Goal: Task Accomplishment & Management: Complete application form

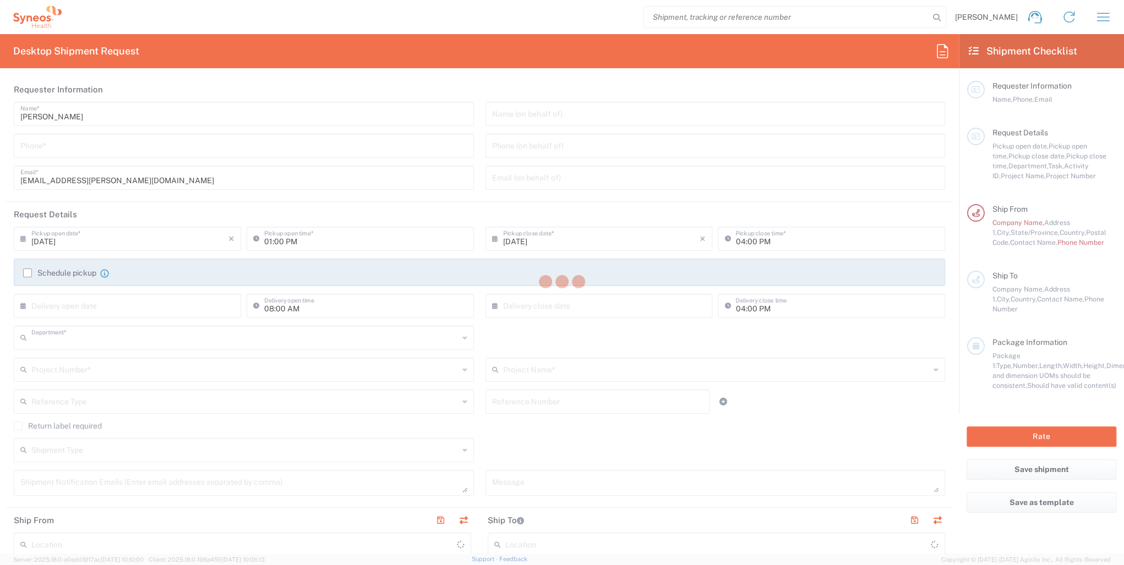
type input "3214"
type input "[US_STATE]"
type input "[GEOGRAPHIC_DATA]"
type input "Syneos Health, LLC-[GEOGRAPHIC_DATA] [GEOGRAPHIC_DATA] [GEOGRAPHIC_DATA]"
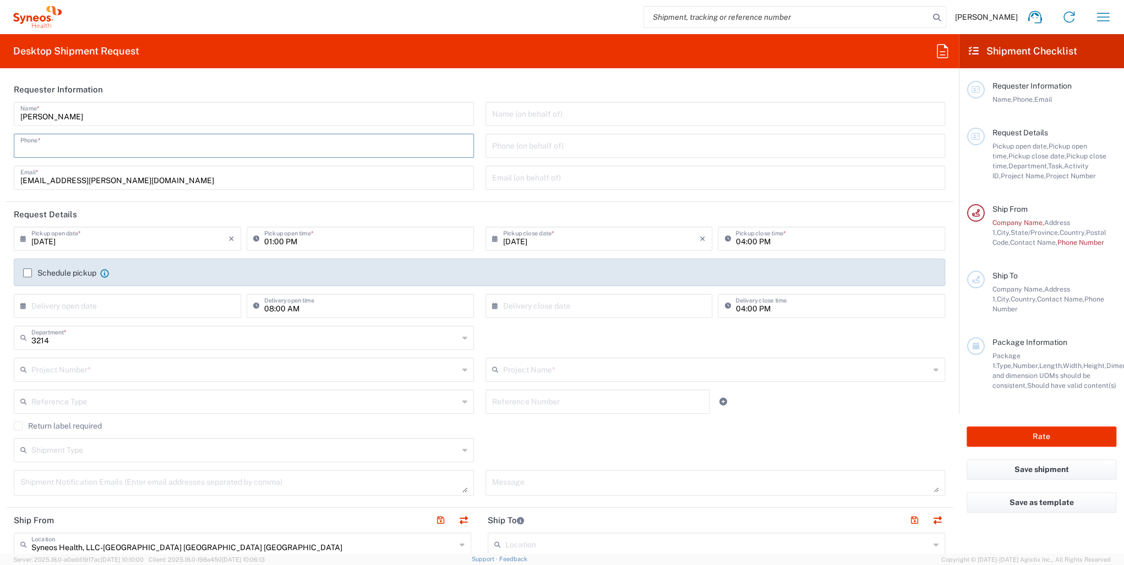
click at [55, 152] on input "tel" at bounding box center [243, 144] width 447 height 19
type input "9545525337"
click at [86, 359] on div "Project Number *" at bounding box center [244, 370] width 460 height 24
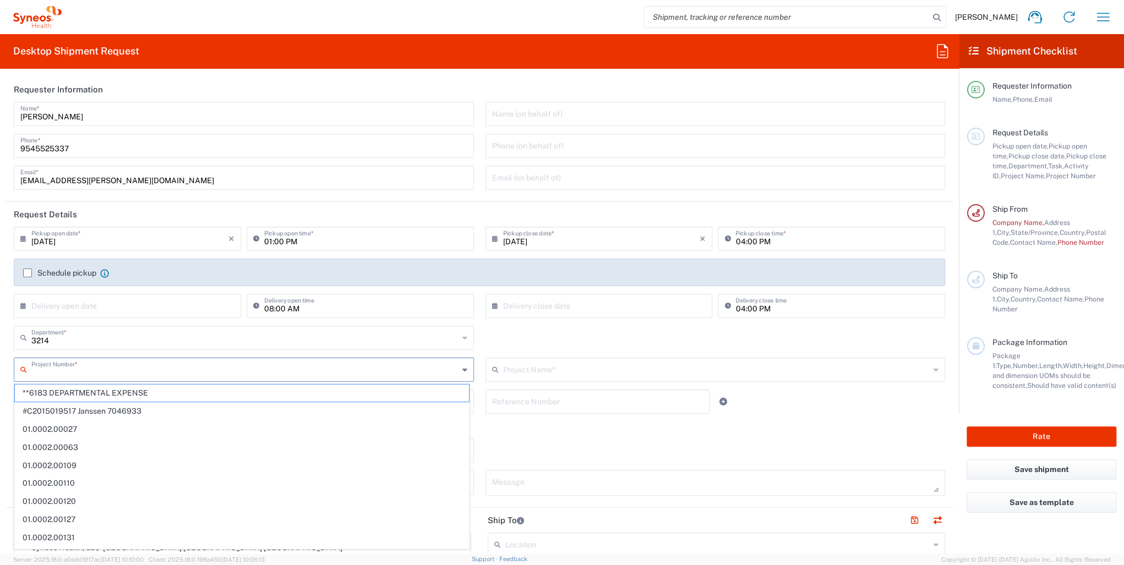
click at [75, 369] on input "text" at bounding box center [244, 369] width 427 height 19
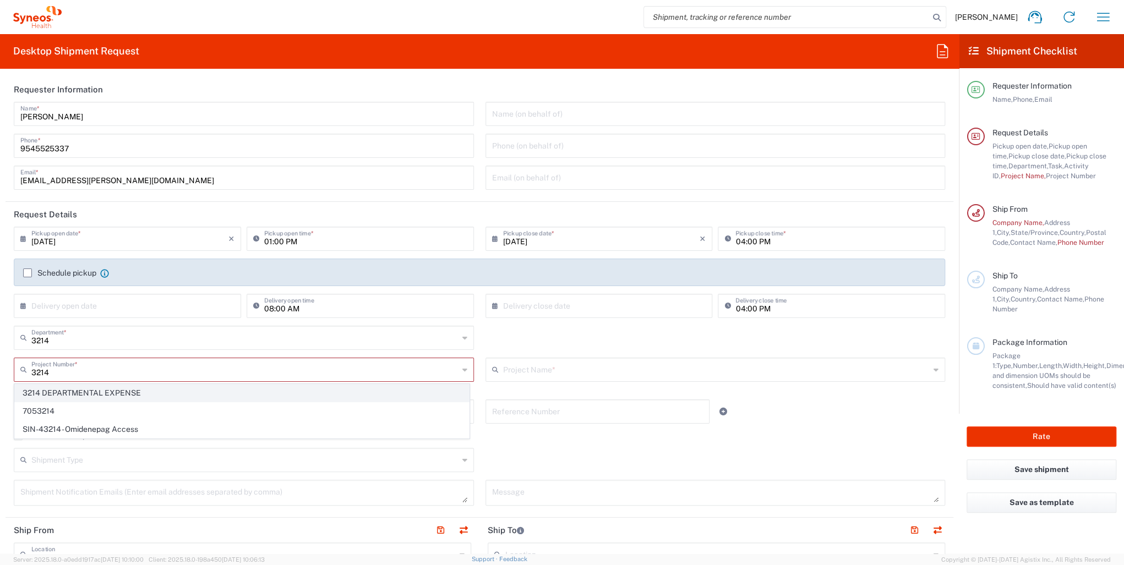
click at [107, 394] on span "3214 DEPARTMENTAL EXPENSE" at bounding box center [242, 393] width 454 height 17
type input "3214 DEPARTMENTAL EXPENSE"
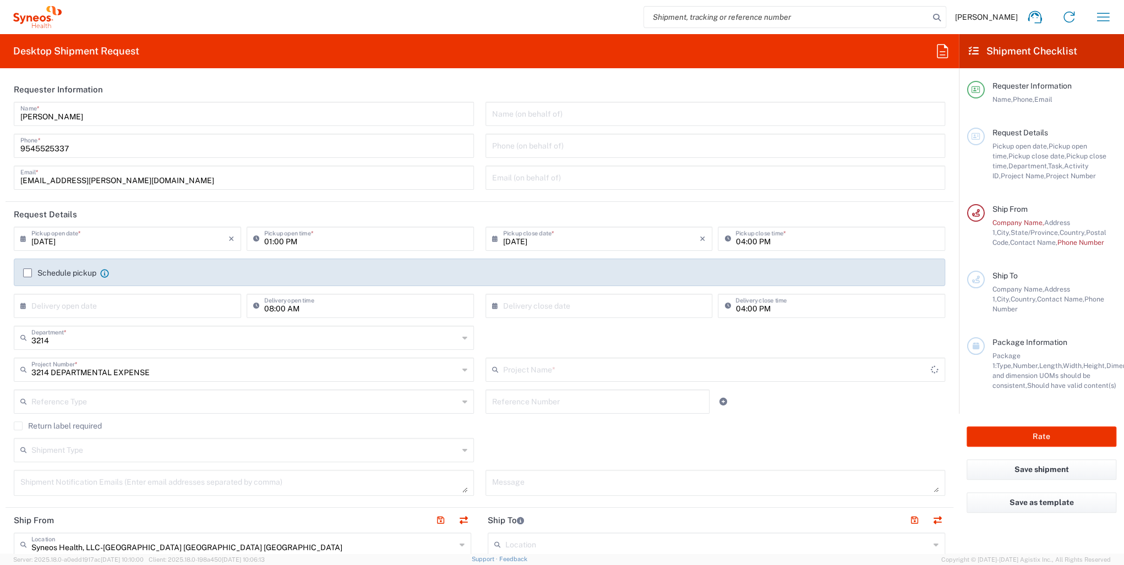
type input "3214 DEPARTMENTAL EXPENSE"
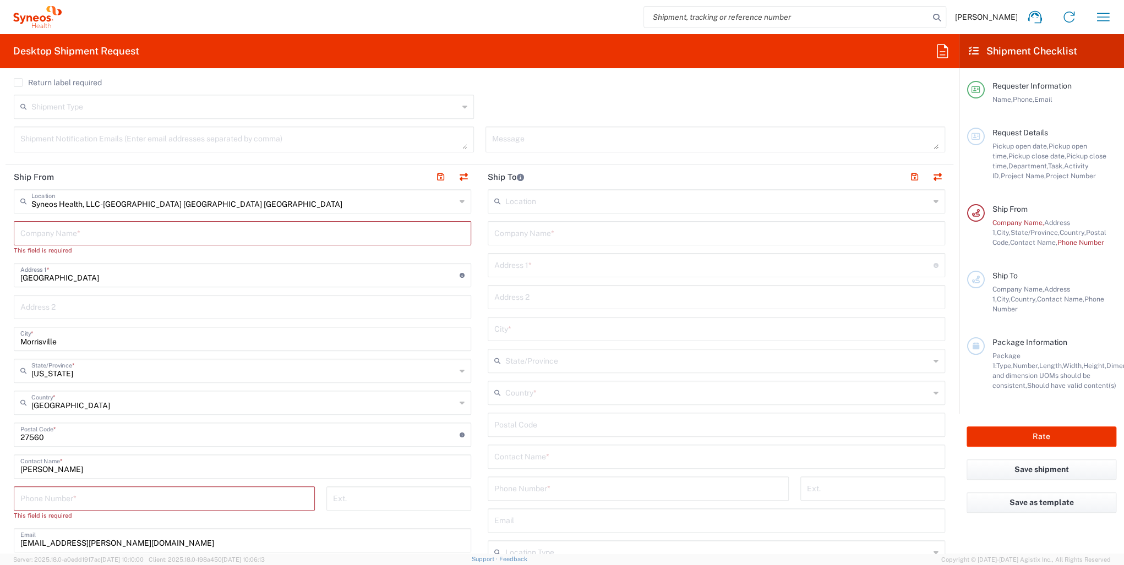
scroll to position [342, 0]
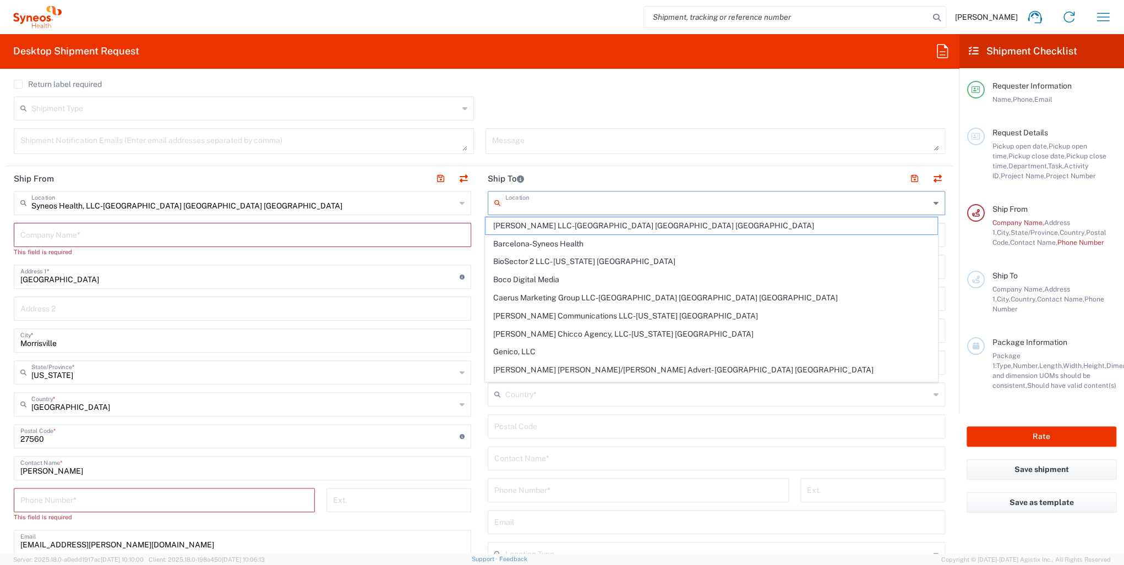
click at [551, 207] on input "text" at bounding box center [717, 202] width 424 height 19
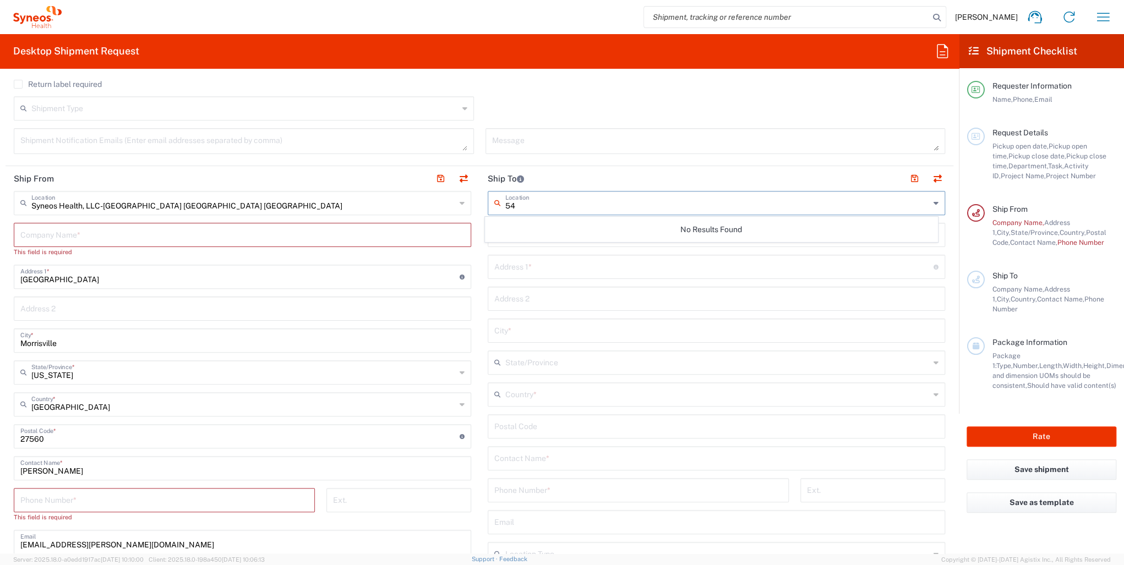
type input "5"
click at [520, 205] on input "text" at bounding box center [717, 202] width 424 height 19
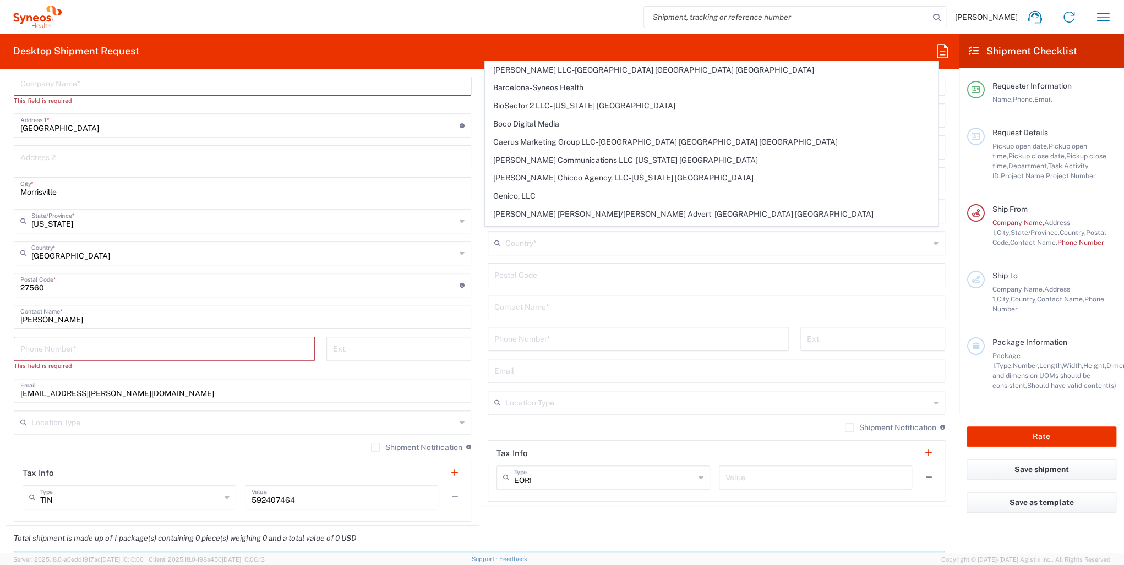
scroll to position [506, 0]
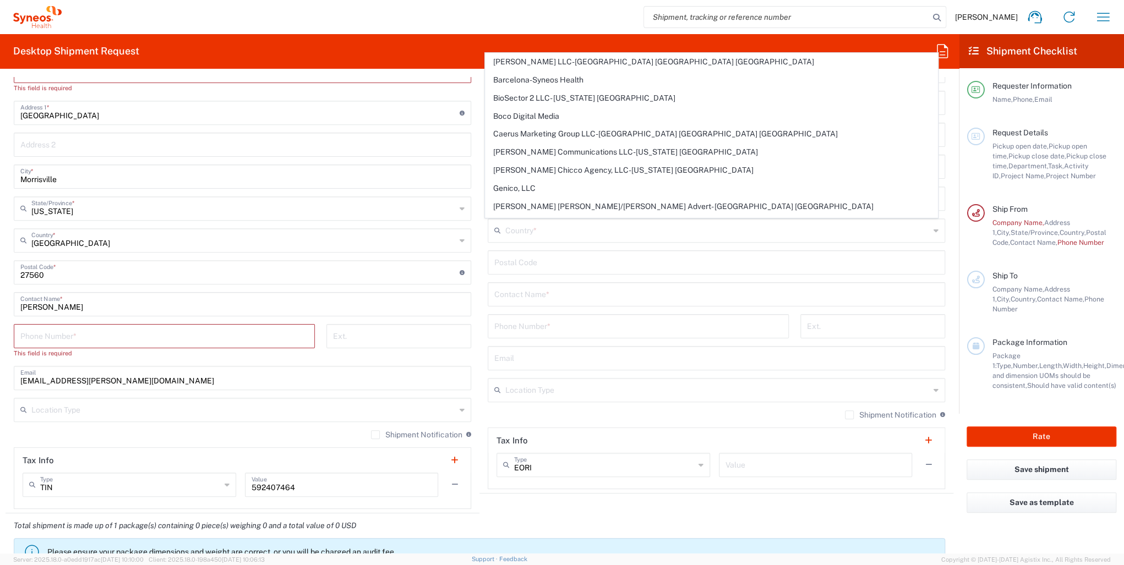
click at [474, 86] on main "Syneos Health, LLC-[GEOGRAPHIC_DATA] [GEOGRAPHIC_DATA] [GEOGRAPHIC_DATA] Locati…" at bounding box center [243, 268] width 474 height 482
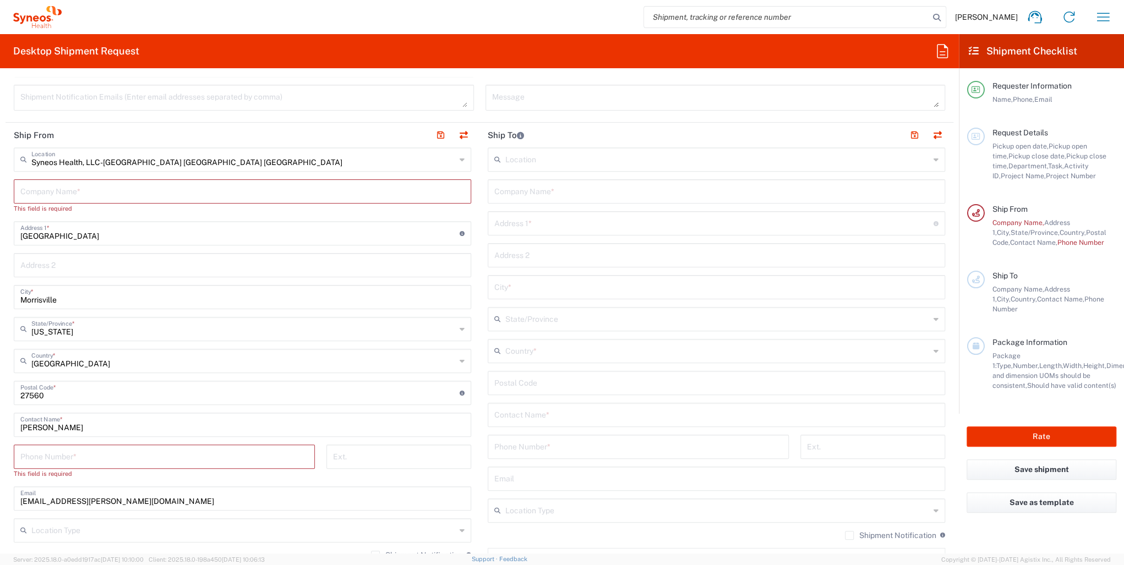
scroll to position [384, 0]
click at [506, 224] on input "text" at bounding box center [713, 224] width 439 height 19
click at [58, 187] on input "text" at bounding box center [242, 192] width 444 height 19
type input "S"
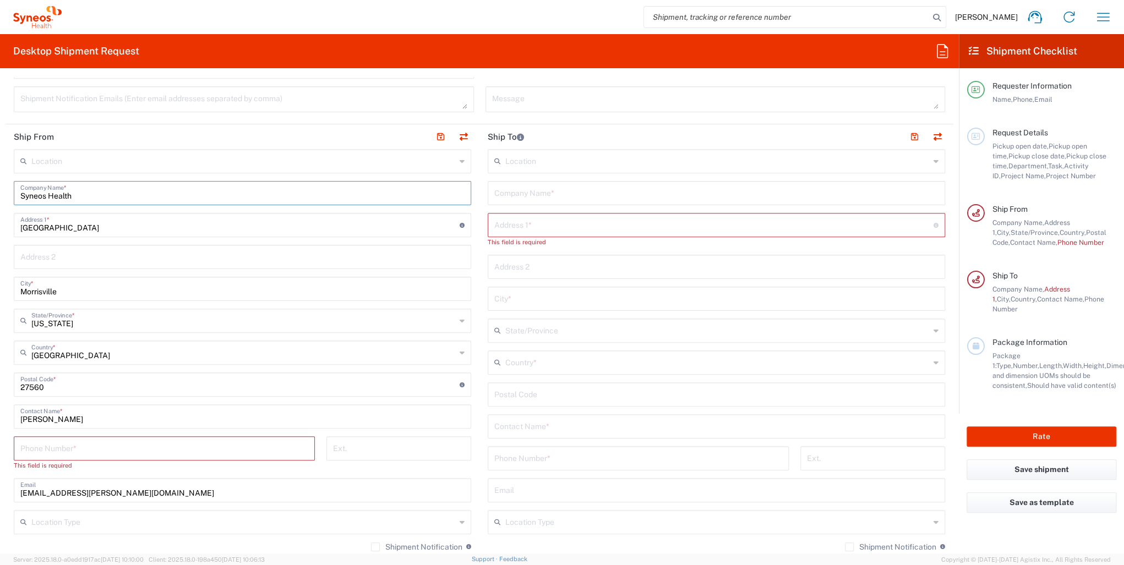
type input "Syneos Health"
click at [513, 224] on input "text" at bounding box center [713, 224] width 439 height 19
type input "[STREET_ADDRESS]"
click at [517, 297] on div "City *" at bounding box center [717, 289] width 458 height 24
click at [517, 287] on input "text" at bounding box center [716, 288] width 444 height 19
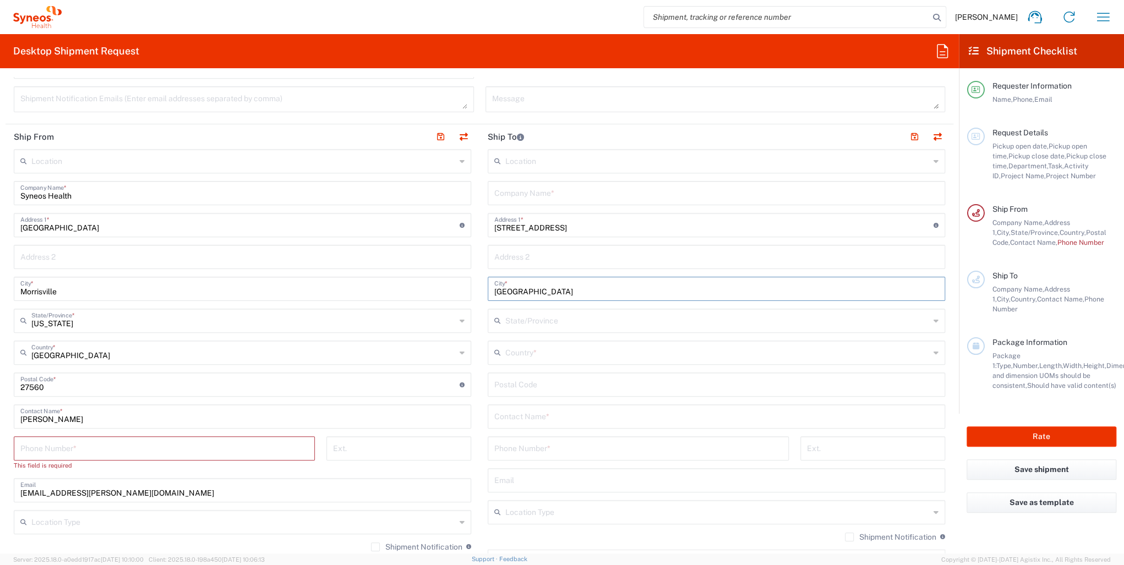
type input "[GEOGRAPHIC_DATA]"
click at [510, 318] on input "text" at bounding box center [717, 320] width 424 height 19
type input "[US_STATE]"
drag, startPoint x: 580, startPoint y: 289, endPoint x: 559, endPoint y: 326, distance: 42.9
click at [580, 288] on input "[GEOGRAPHIC_DATA]" at bounding box center [716, 288] width 444 height 19
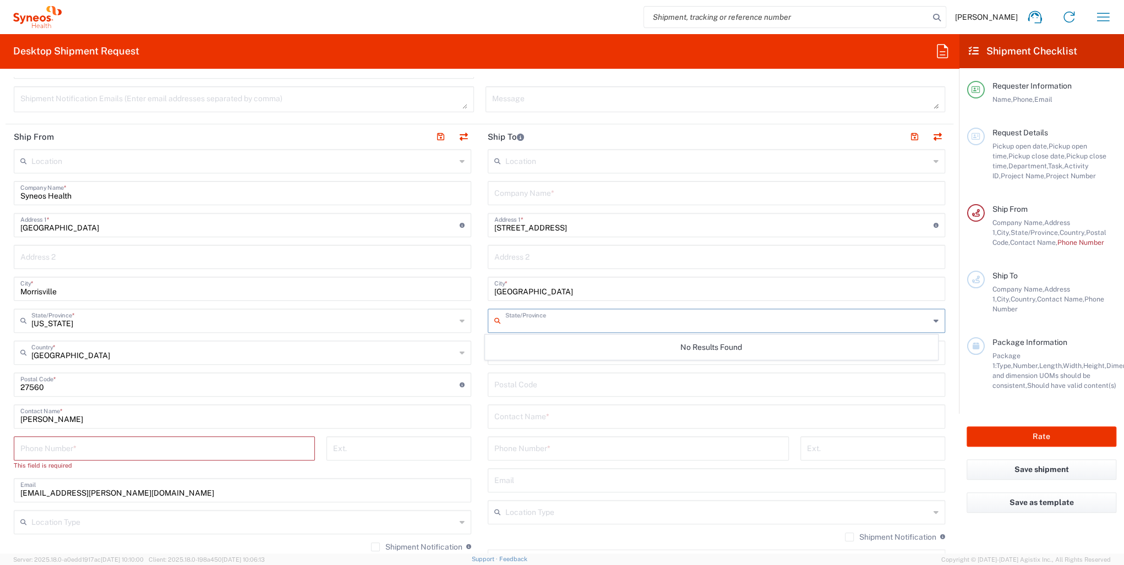
drag, startPoint x: 559, startPoint y: 326, endPoint x: 491, endPoint y: 330, distance: 68.4
click at [491, 330] on div "State/Province" at bounding box center [717, 321] width 458 height 24
click at [552, 401] on div "Location [PERSON_NAME] LLC-[GEOGRAPHIC_DATA] [GEOGRAPHIC_DATA] [GEOGRAPHIC_DATA…" at bounding box center [717, 380] width 458 height 462
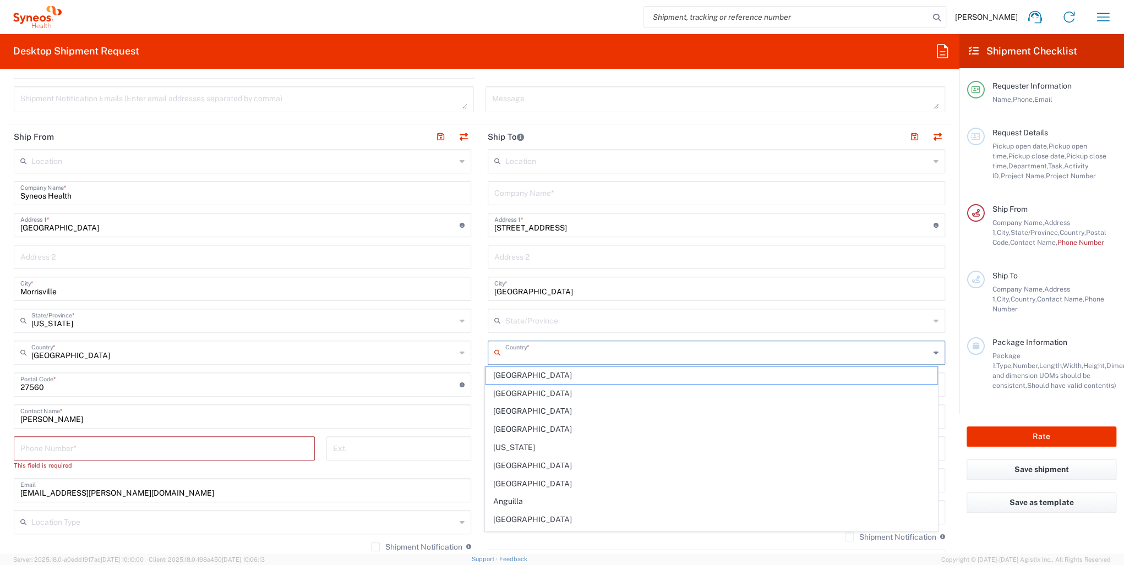
click at [552, 352] on input "text" at bounding box center [717, 351] width 424 height 19
type input "[GEOGRAPHIC_DATA]"
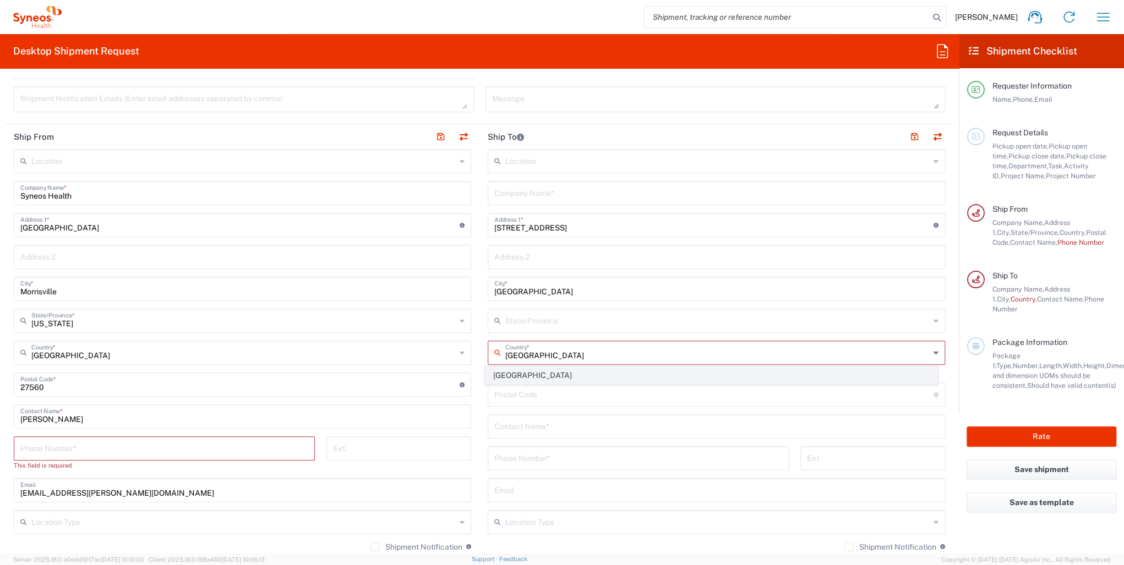
click at [538, 377] on span "[GEOGRAPHIC_DATA]" at bounding box center [712, 375] width 452 height 17
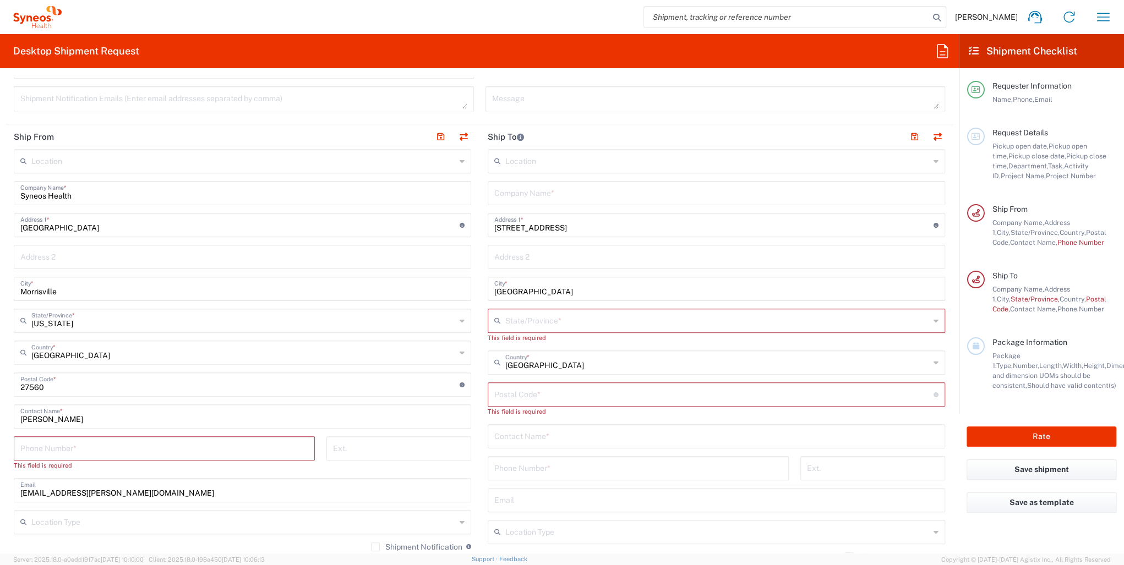
click at [536, 317] on input "text" at bounding box center [717, 320] width 424 height 19
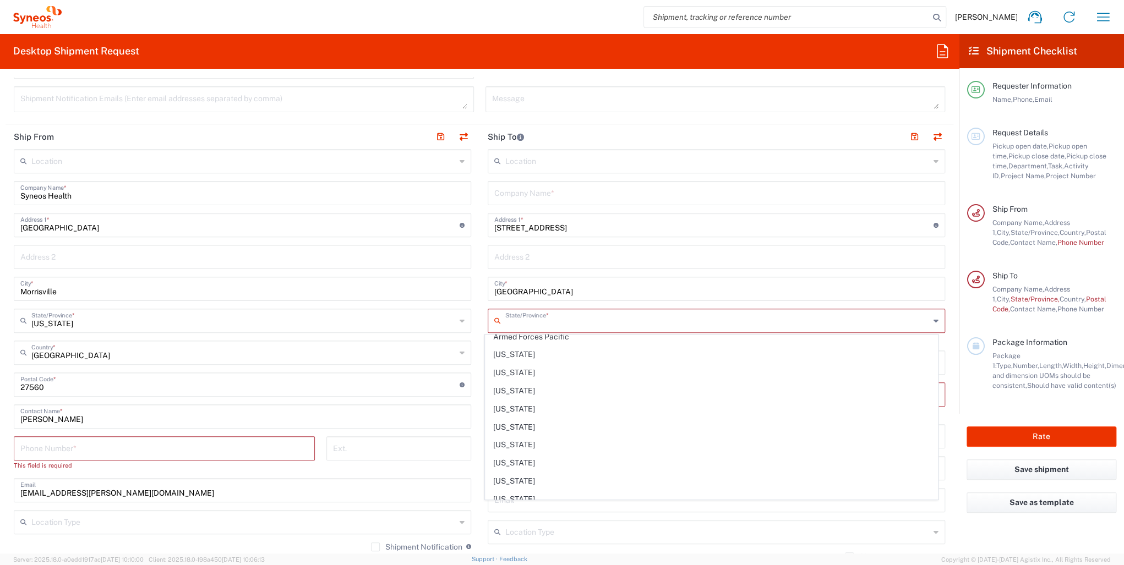
scroll to position [118, 0]
click at [518, 445] on span "[US_STATE]" at bounding box center [712, 442] width 452 height 17
type input "[US_STATE]"
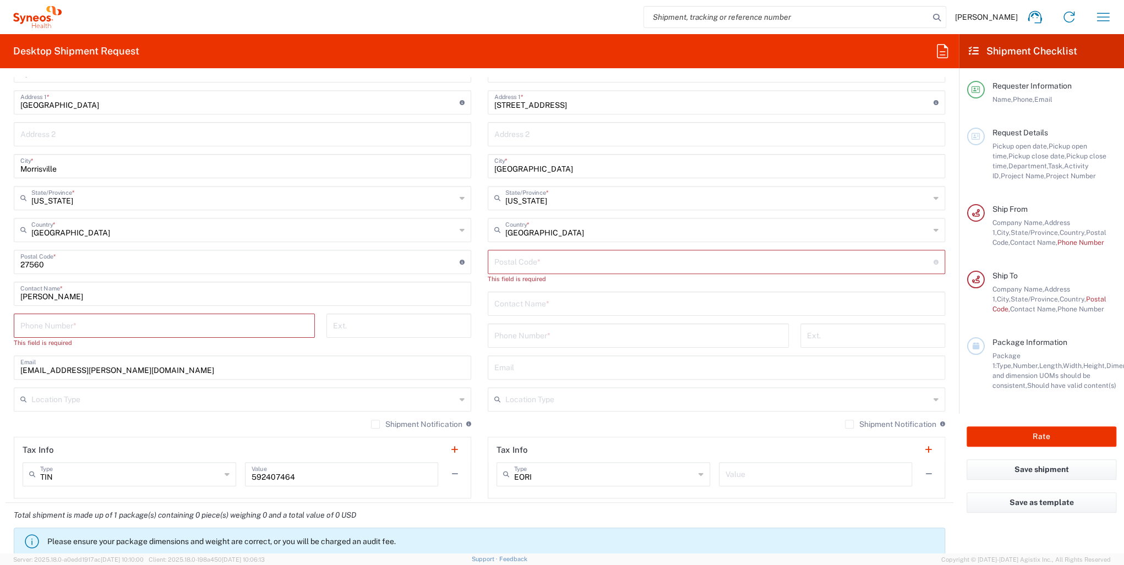
scroll to position [508, 0]
click at [516, 263] on input "undefined" at bounding box center [713, 259] width 439 height 19
type input "33073"
click at [26, 327] on input "tel" at bounding box center [164, 323] width 288 height 19
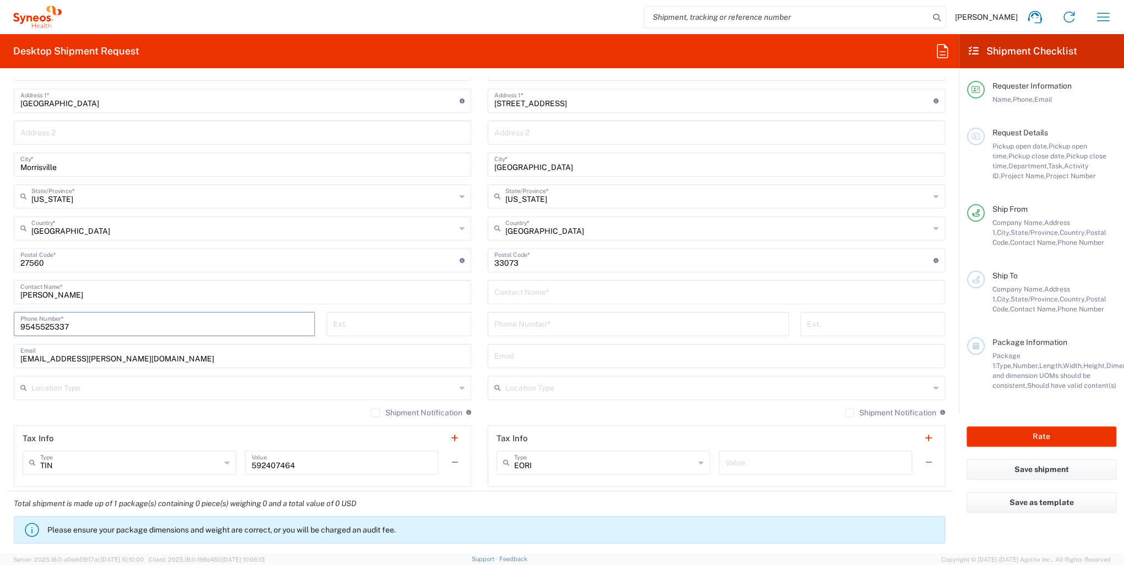
type input "9545525337"
click at [522, 298] on input "text" at bounding box center [716, 291] width 444 height 19
type input "[PERSON_NAME]"
click at [537, 326] on input "tel" at bounding box center [638, 323] width 288 height 19
type input "9545525337"
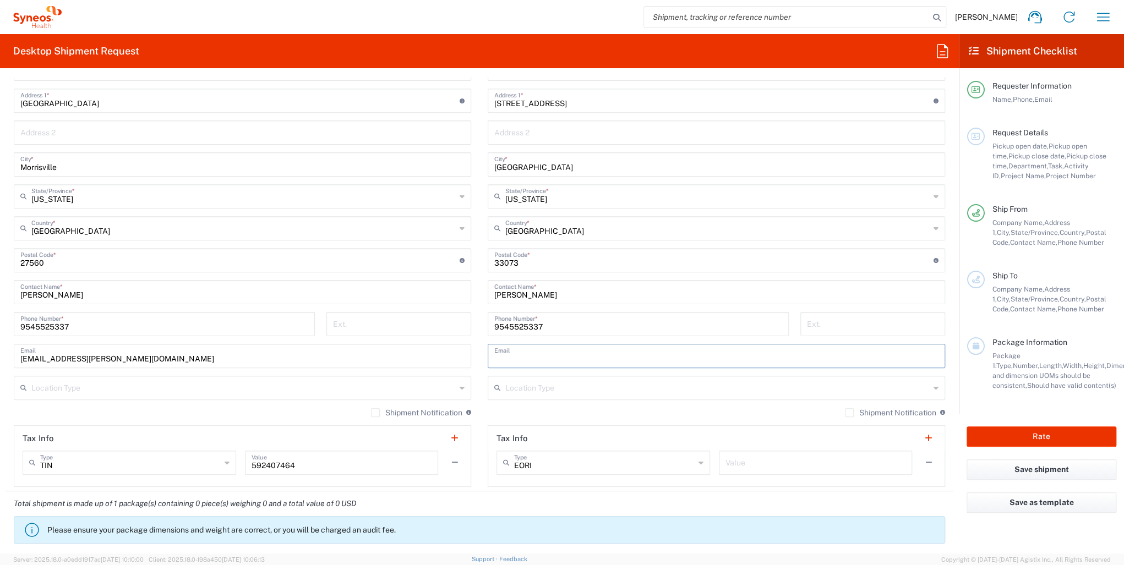
click at [518, 355] on input "text" at bounding box center [716, 355] width 444 height 19
type input "[EMAIL_ADDRESS][DOMAIN_NAME]"
type input "1"
drag, startPoint x: 581, startPoint y: 362, endPoint x: 439, endPoint y: 343, distance: 143.9
click at [439, 343] on div "Ship From Location [PERSON_NAME] LLC-[GEOGRAPHIC_DATA] [GEOGRAPHIC_DATA] [GEOGR…" at bounding box center [480, 246] width 948 height 492
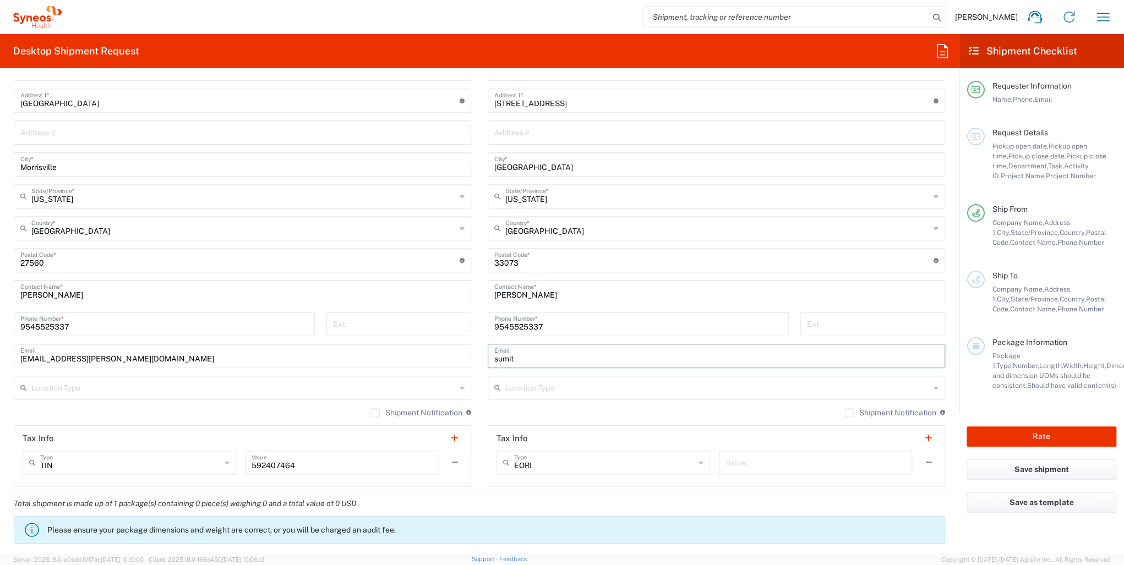
type input "[EMAIL_ADDRESS][PERSON_NAME][DOMAIN_NAME]"
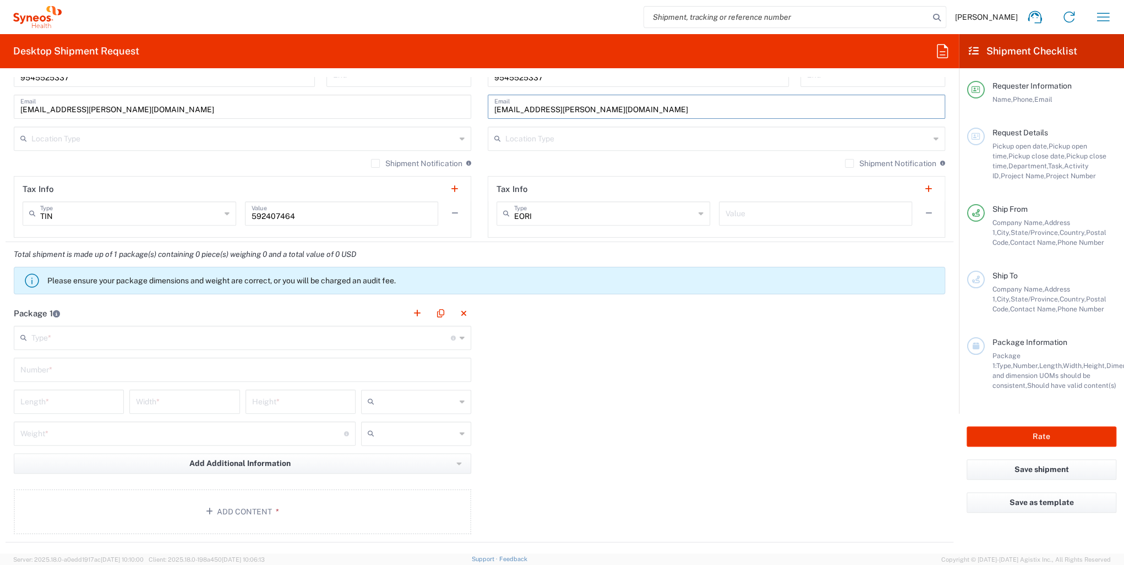
scroll to position [799, 0]
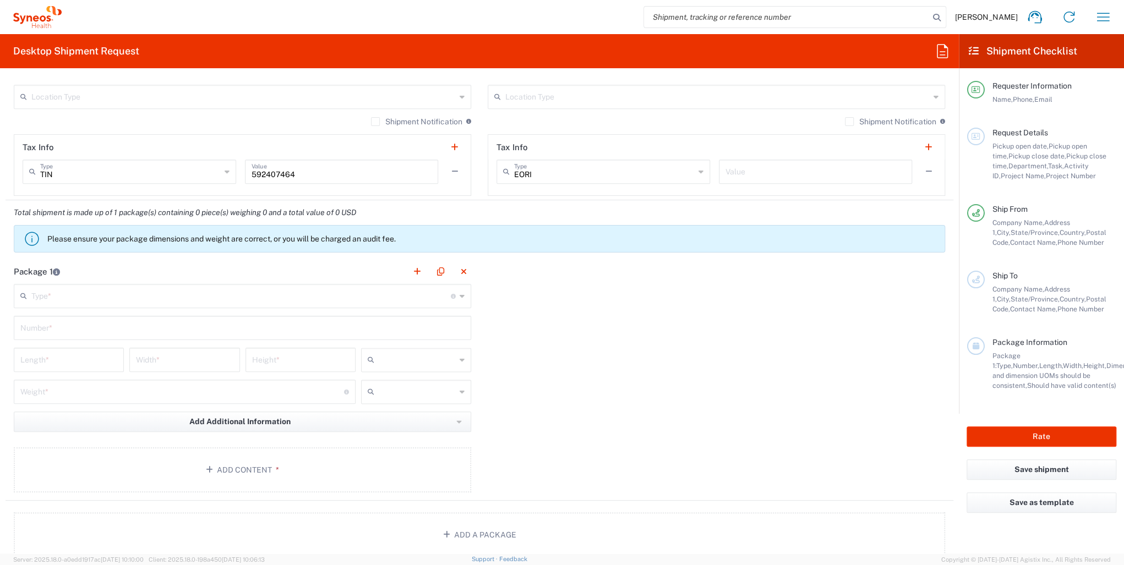
click at [183, 291] on input "text" at bounding box center [241, 295] width 420 height 19
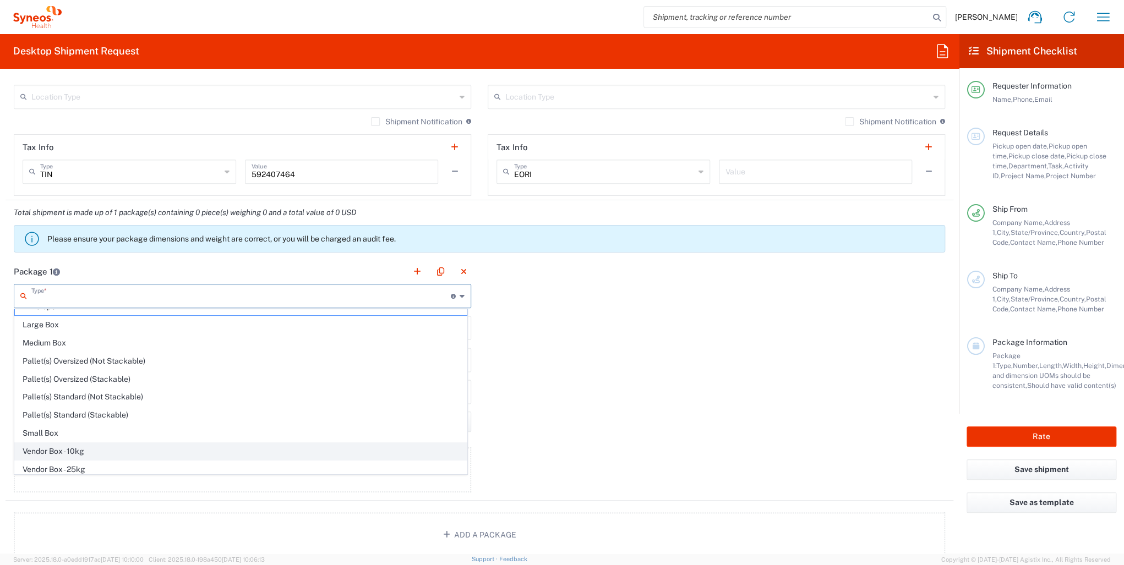
scroll to position [14, 0]
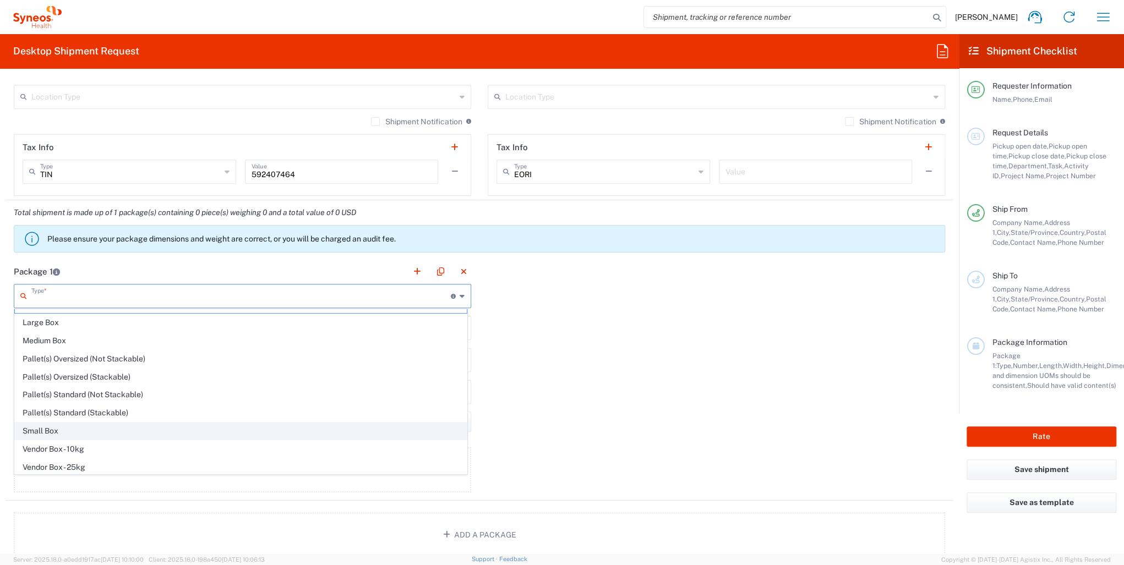
click at [73, 435] on span "Small Box" at bounding box center [241, 431] width 452 height 17
type input "Small Box"
type input "12.25"
type input "11"
type input "1.5"
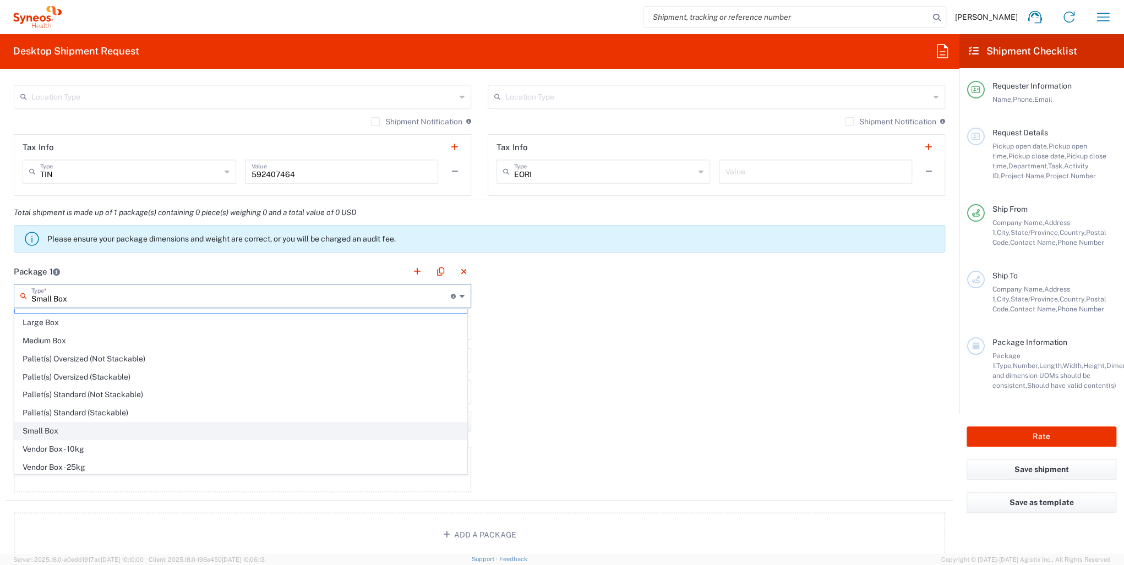
type input "in"
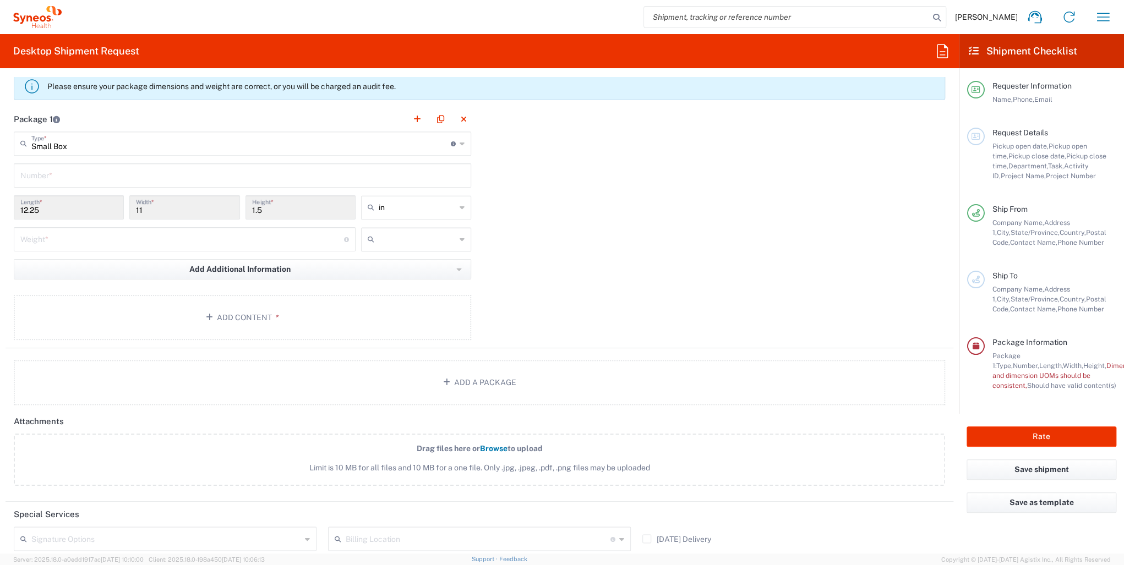
scroll to position [926, 0]
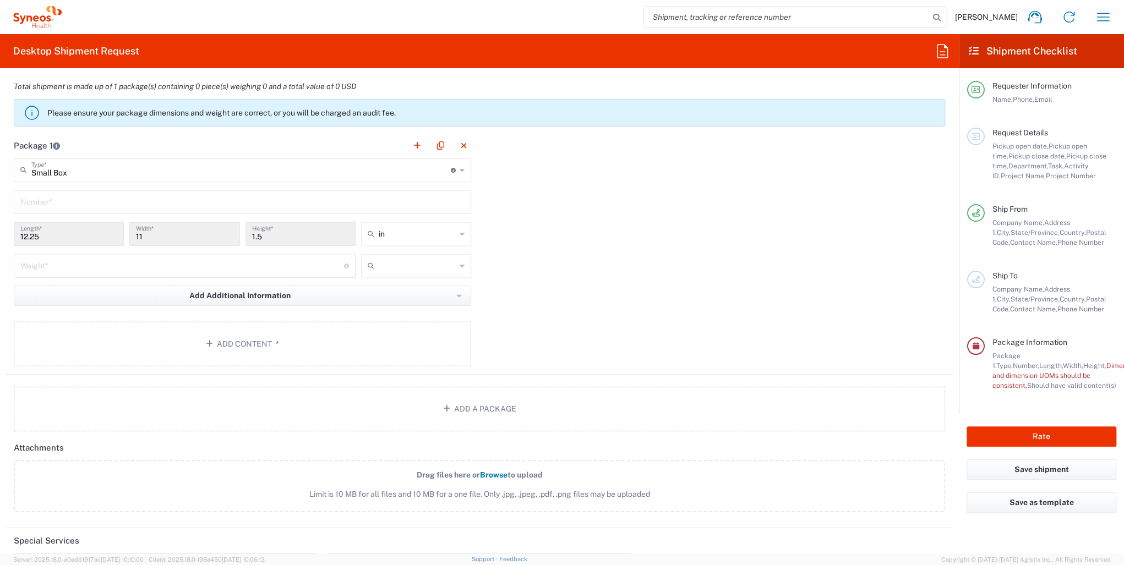
click at [66, 200] on input "text" at bounding box center [242, 201] width 444 height 19
type input "1"
click at [546, 274] on div "Package 1 Small Box Type * Material used to package goods Envelope Large Box Me…" at bounding box center [480, 254] width 948 height 242
click at [66, 265] on input "number" at bounding box center [182, 264] width 324 height 19
type input "11"
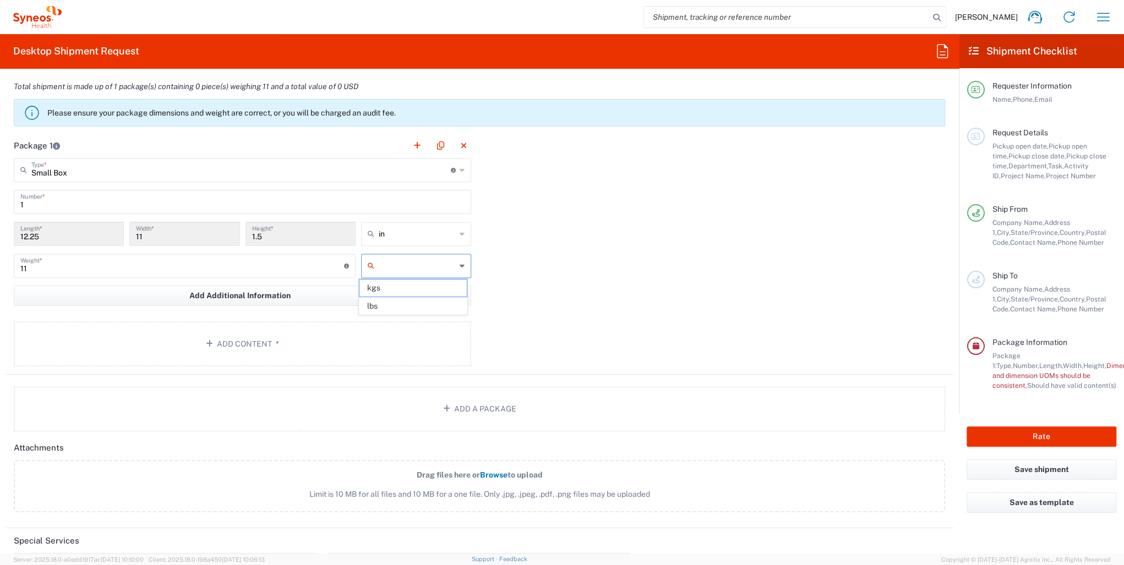
click at [390, 263] on input "text" at bounding box center [417, 266] width 77 height 18
click at [384, 307] on span "lbs" at bounding box center [413, 306] width 107 height 17
type input "lbs"
drag, startPoint x: 627, startPoint y: 295, endPoint x: 967, endPoint y: 372, distance: 349.0
click at [634, 296] on div "Package 1 Small Box Type * Material used to package goods Envelope Large Box Me…" at bounding box center [480, 254] width 948 height 242
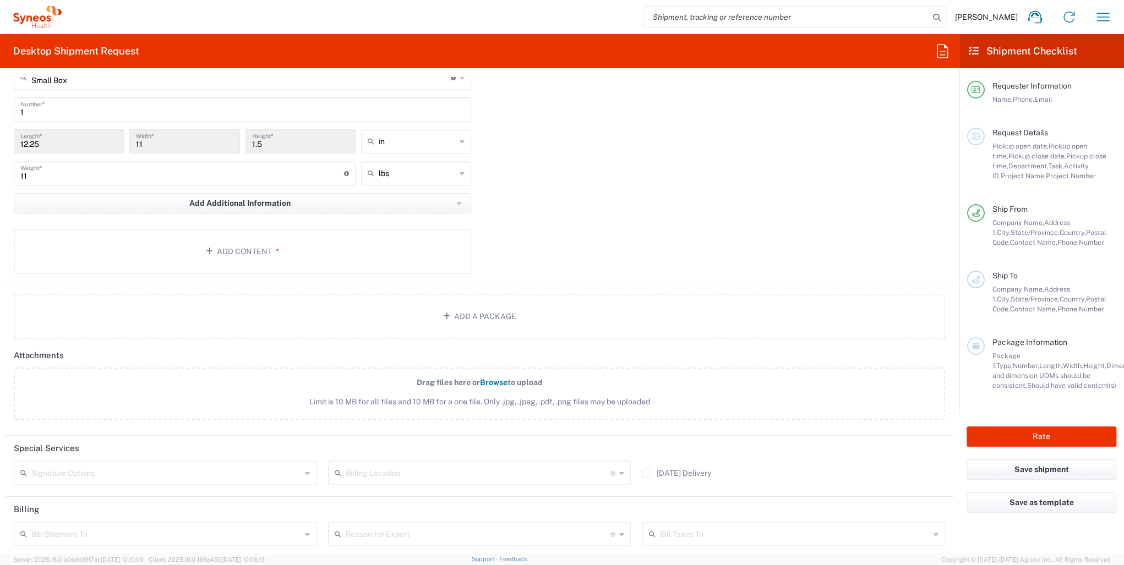
scroll to position [1024, 0]
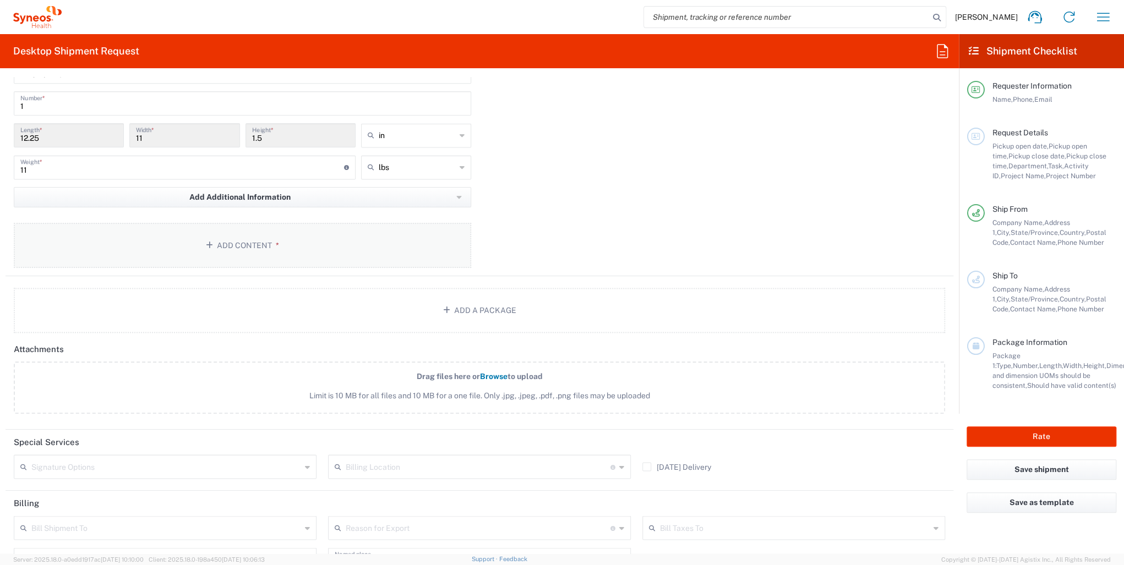
click at [211, 250] on button "Add Content *" at bounding box center [243, 245] width 458 height 45
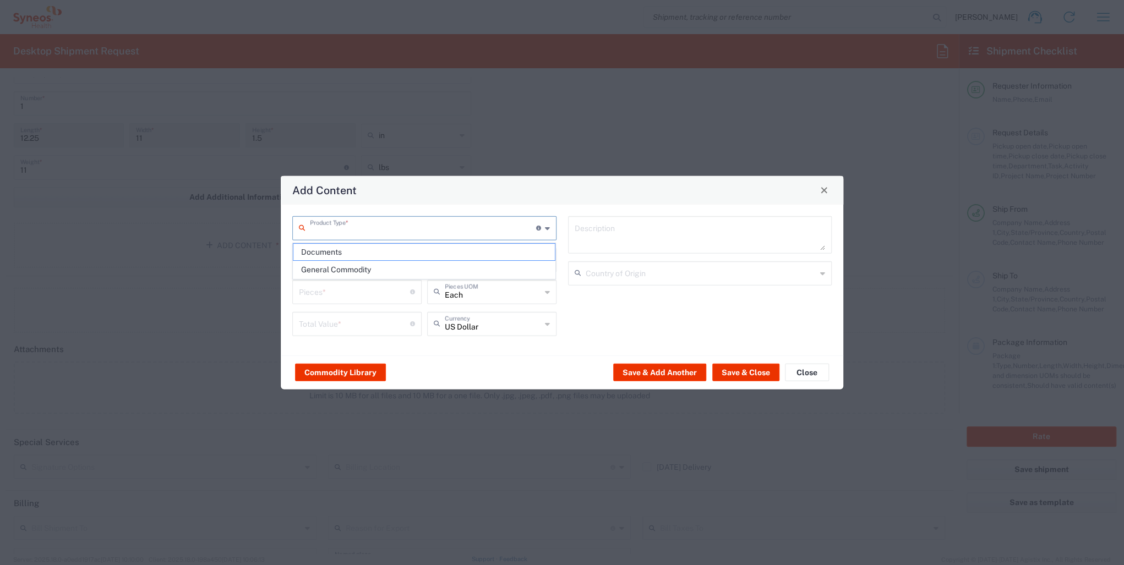
click at [334, 232] on input "text" at bounding box center [423, 226] width 226 height 19
click at [347, 268] on span "General Commodity" at bounding box center [424, 270] width 262 height 17
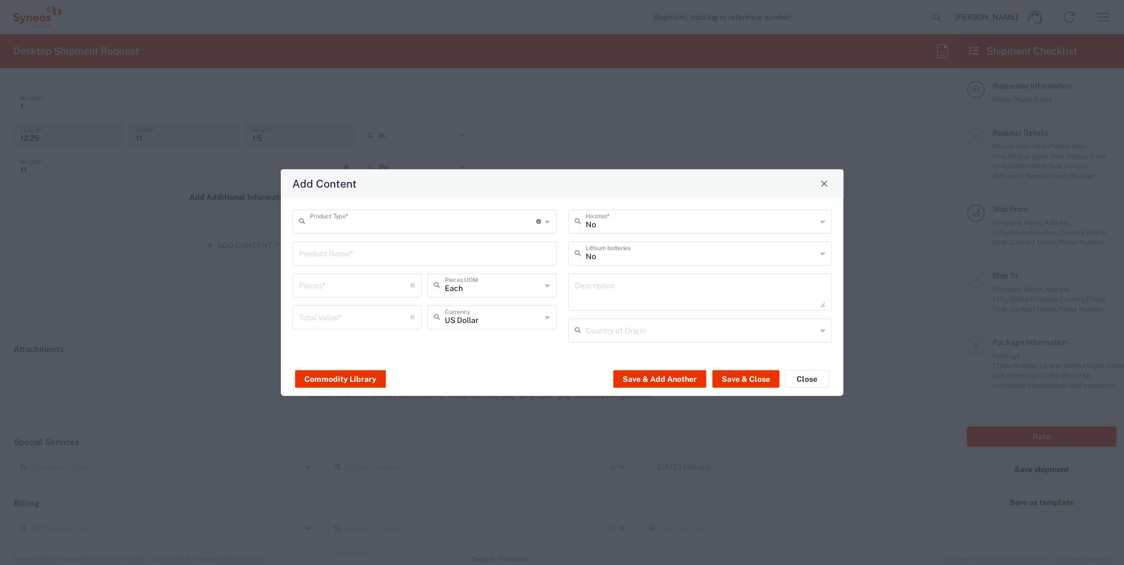
type input "General Commodity"
click at [360, 255] on input "text" at bounding box center [424, 252] width 251 height 19
type input "D"
drag, startPoint x: 323, startPoint y: 261, endPoint x: 290, endPoint y: 263, distance: 33.6
click at [290, 263] on div "General Commodity Product Type * Document: Paper document generated internally …" at bounding box center [425, 279] width 276 height 141
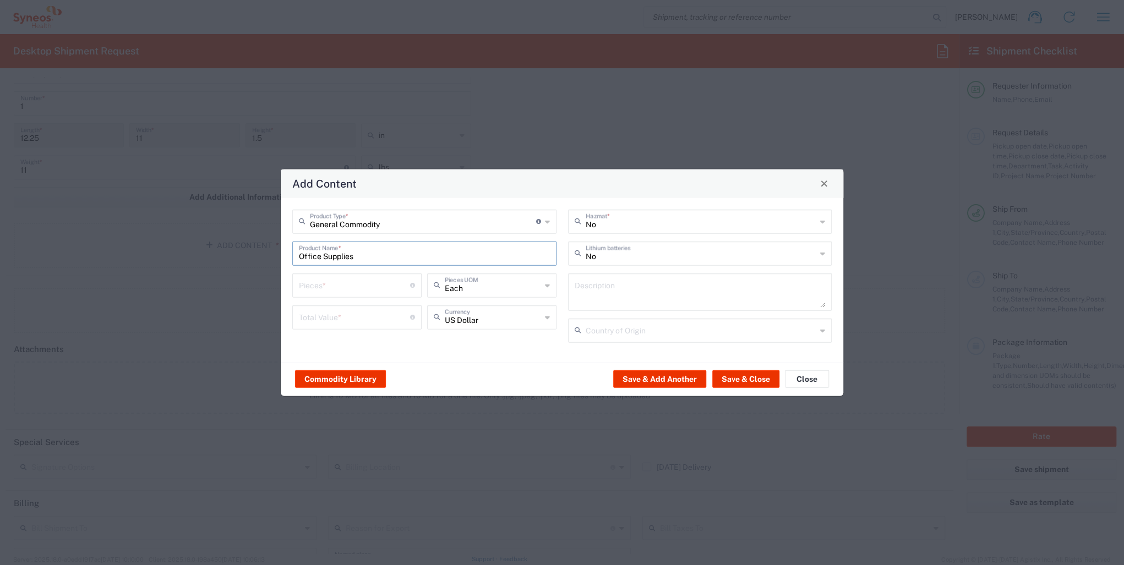
type input "Office Supplies"
click at [341, 285] on input "number" at bounding box center [354, 284] width 111 height 19
type input "2"
click at [335, 325] on input "number" at bounding box center [354, 316] width 111 height 19
type input "65"
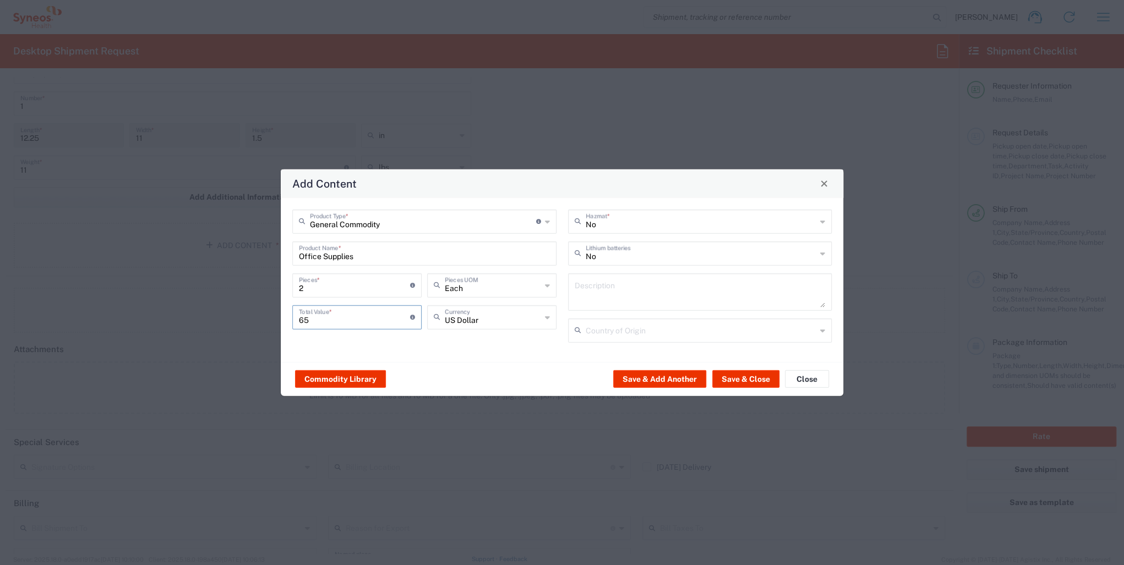
click at [503, 359] on div "General Commodity Product Type * Document: Paper document generated internally …" at bounding box center [562, 280] width 563 height 164
click at [755, 383] on button "Save & Close" at bounding box center [745, 380] width 67 height 18
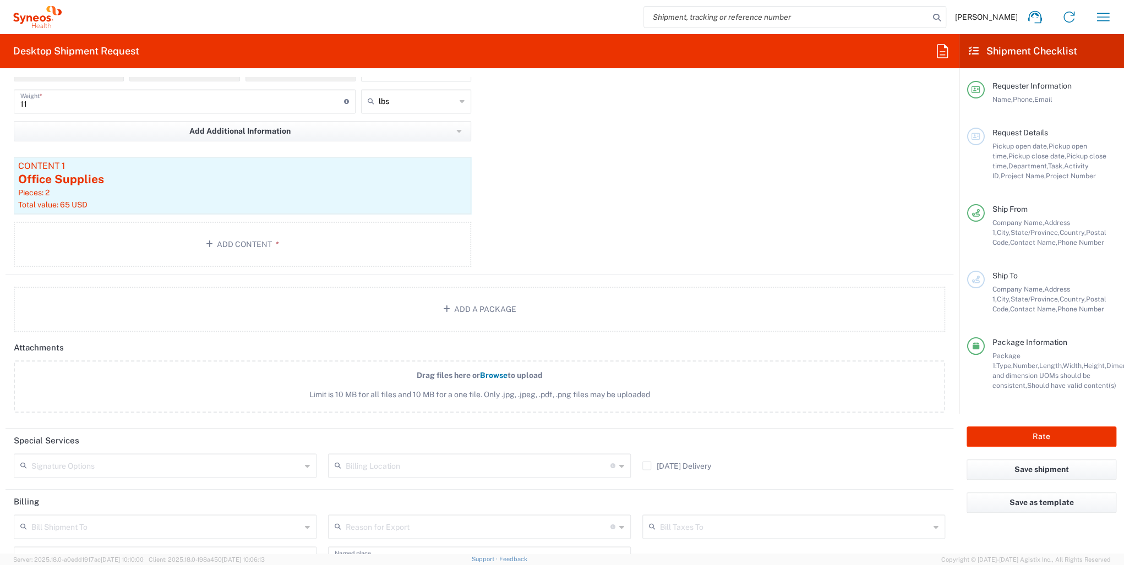
scroll to position [1186, 0]
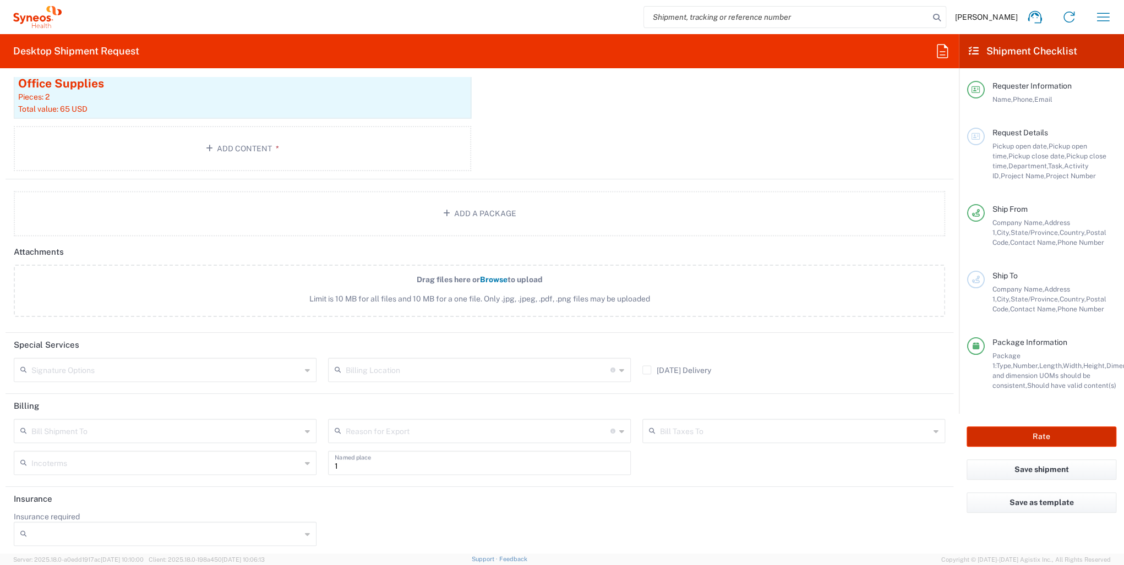
click at [1006, 441] on button "Rate" at bounding box center [1042, 437] width 150 height 20
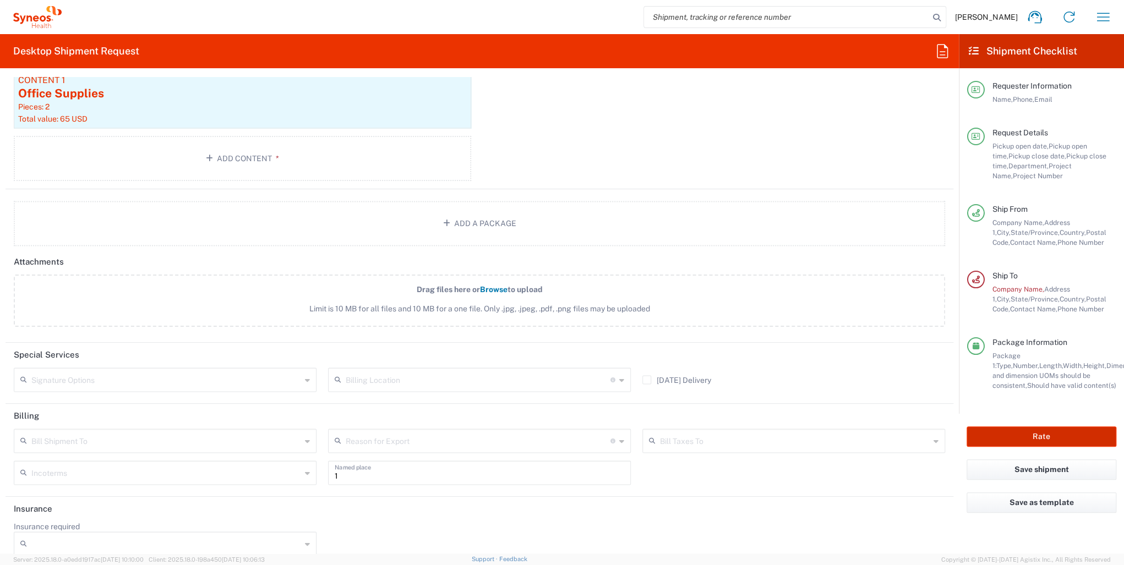
scroll to position [1196, 0]
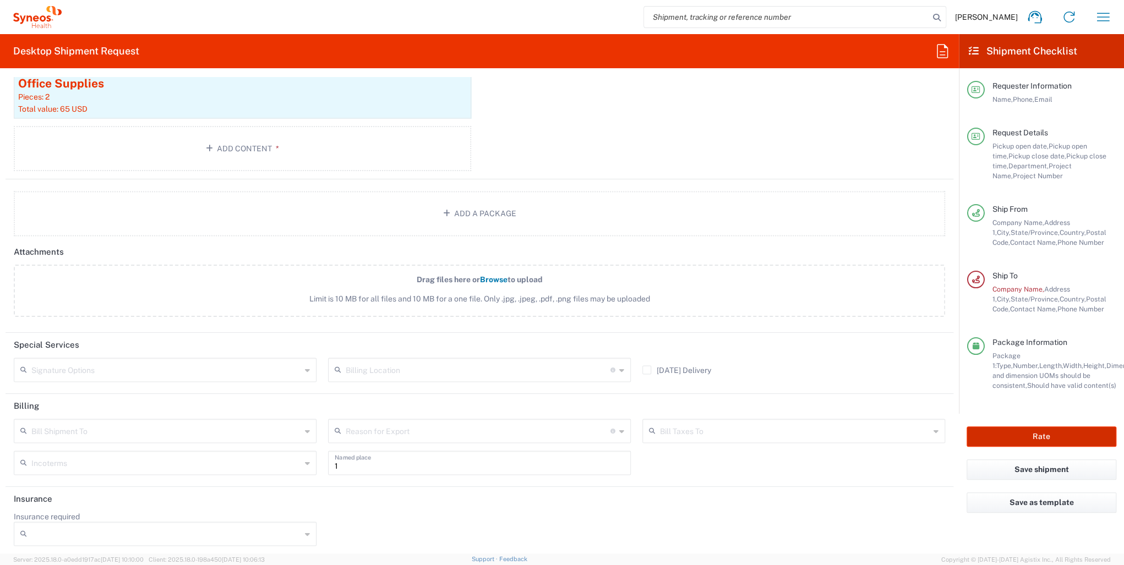
type input "3214 DEPARTMENTAL EXPENSE"
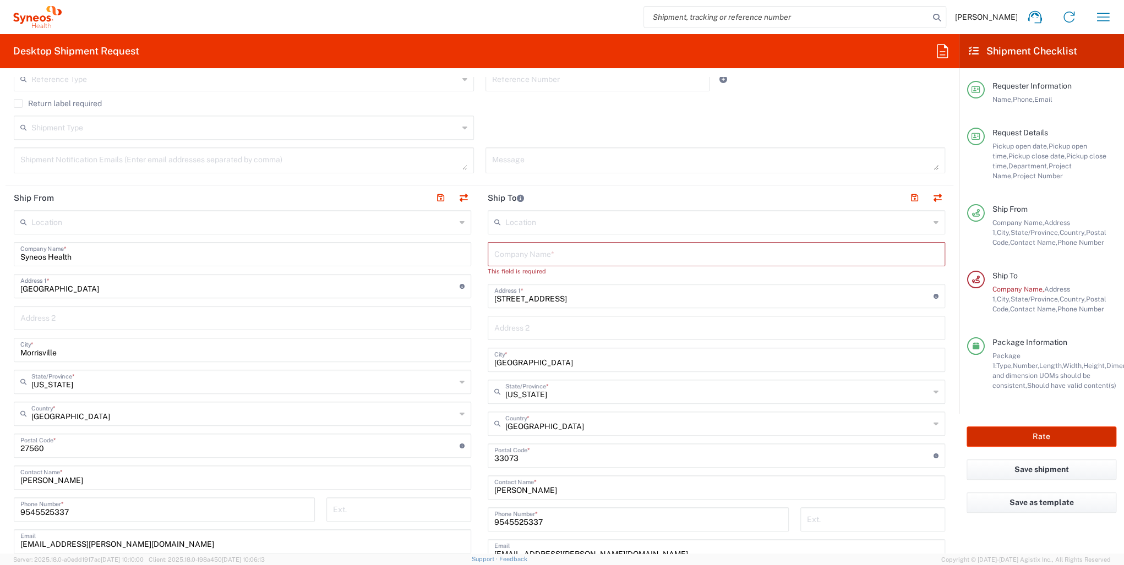
scroll to position [319, 0]
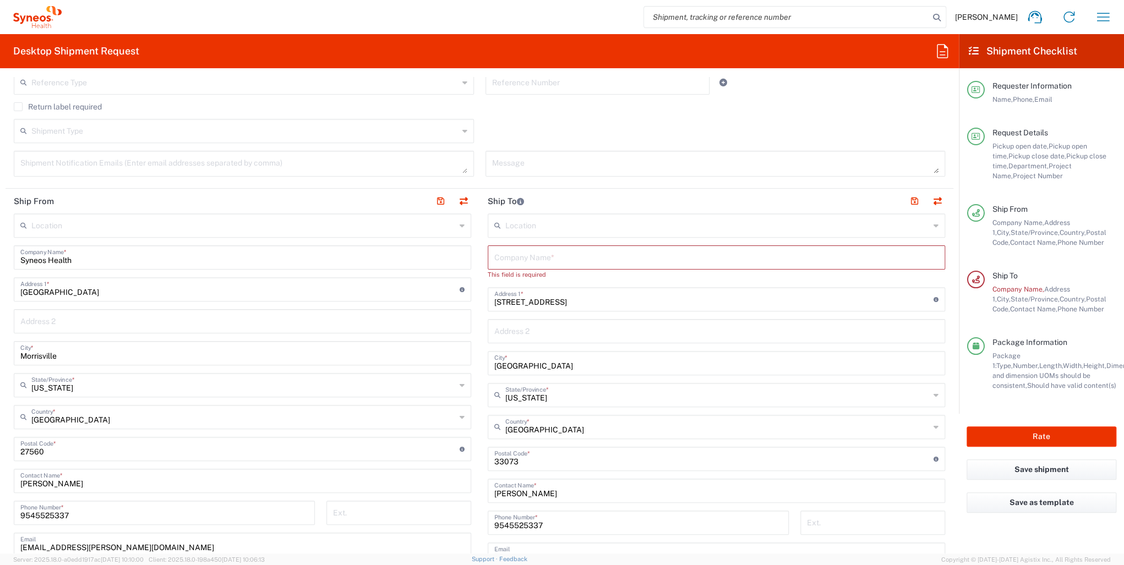
click at [513, 260] on input "text" at bounding box center [716, 256] width 444 height 19
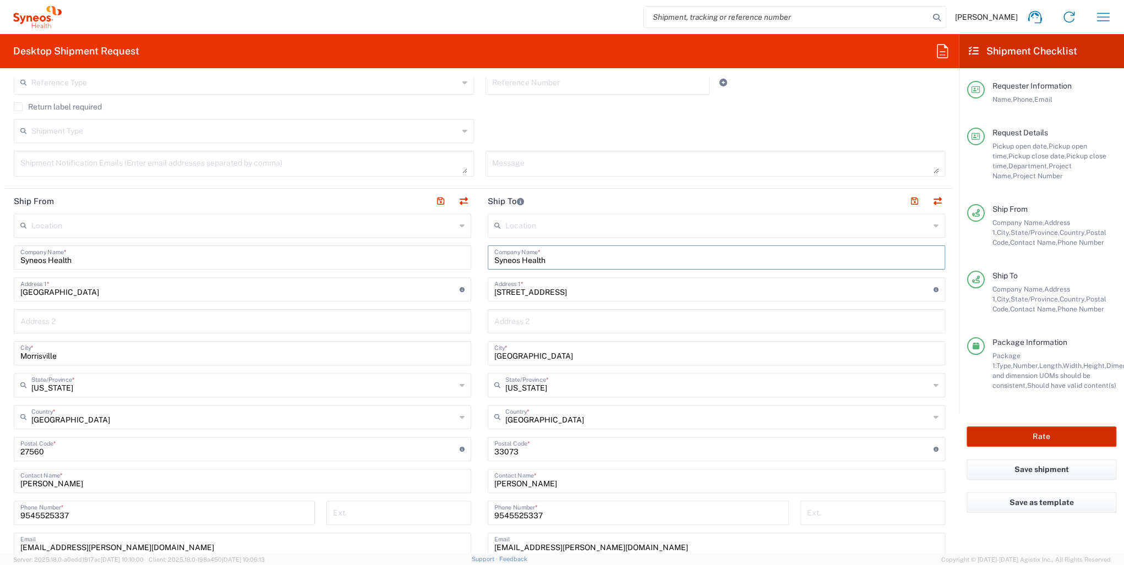
type input "Syneos Health"
drag, startPoint x: 1026, startPoint y: 439, endPoint x: 890, endPoint y: 422, distance: 136.4
click at [1025, 438] on button "Rate" at bounding box center [1042, 437] width 150 height 20
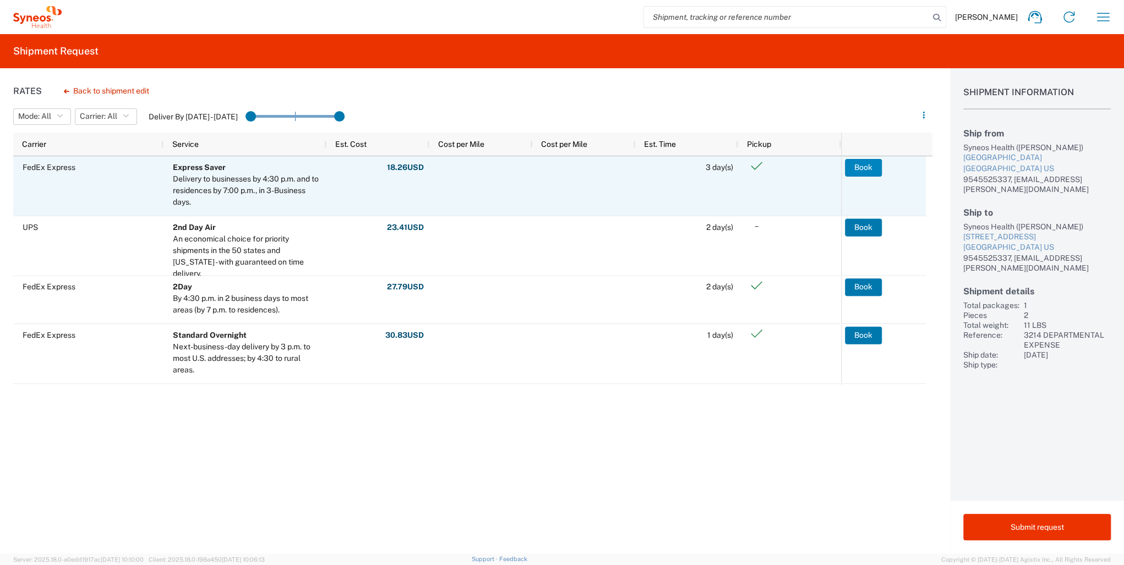
click at [859, 166] on button "Book" at bounding box center [863, 168] width 37 height 18
